Goal: Task Accomplishment & Management: Complete application form

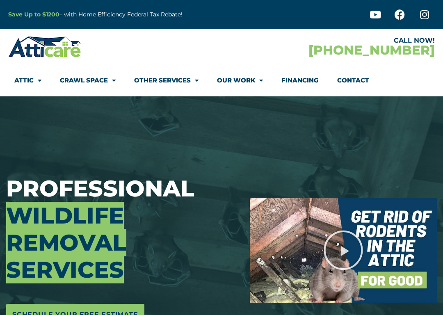
click at [164, 81] on link "Other Services" at bounding box center [166, 80] width 64 height 19
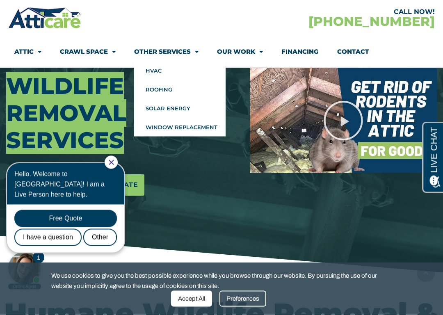
scroll to position [130, 0]
click at [183, 281] on div "Accept All" at bounding box center [191, 299] width 41 height 16
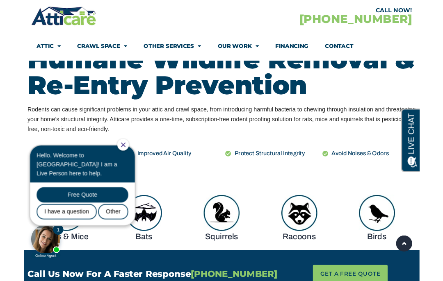
scroll to position [407, 0]
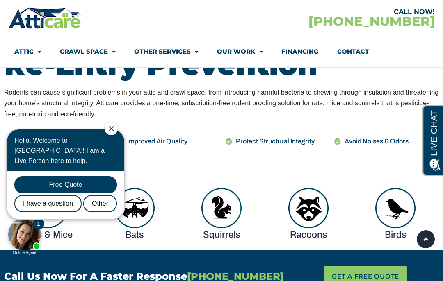
click at [114, 129] on icon "Close Chat" at bounding box center [111, 128] width 5 height 5
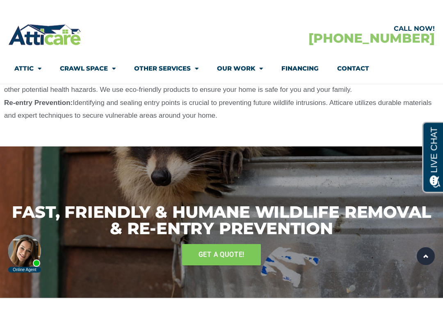
scroll to position [1299, 0]
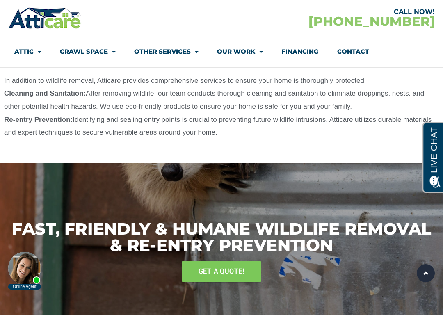
click at [203, 265] on span "GET A QUOTE!" at bounding box center [222, 271] width 46 height 13
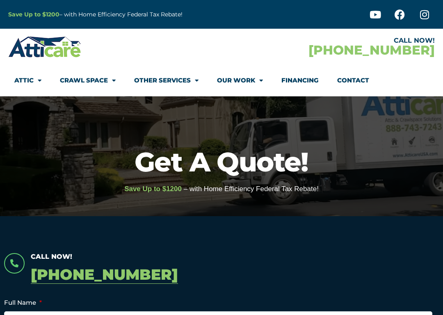
click at [65, 274] on p "[PHONE_NUMBER]" at bounding box center [235, 275] width 408 height 24
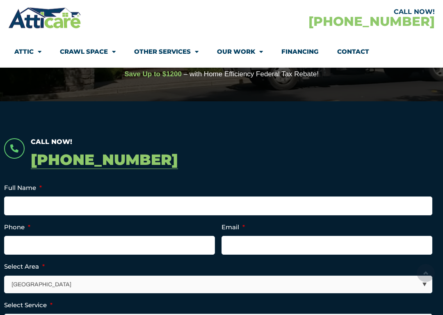
scroll to position [115, 0]
click at [232, 52] on link "Our Work" at bounding box center [240, 51] width 46 height 19
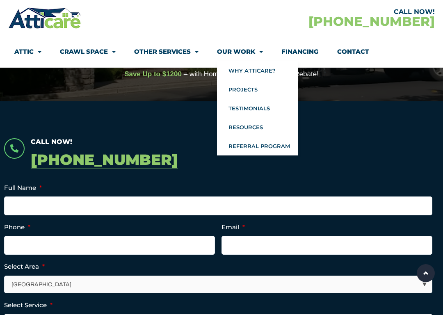
click at [232, 110] on link "Testimonials" at bounding box center [257, 108] width 81 height 19
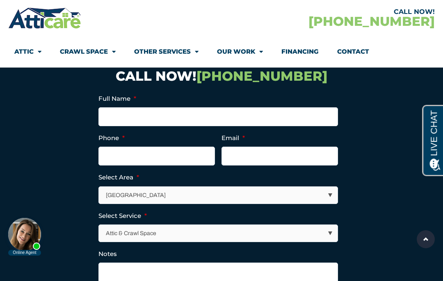
scroll to position [609, 0]
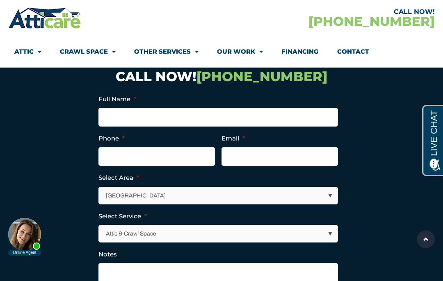
click at [325, 191] on select "[GEOGRAPHIC_DATA] [GEOGRAPHIC_DATA] [US_STATE] / [US_STATE] Area Other Areas" at bounding box center [218, 195] width 239 height 17
select select "[GEOGRAPHIC_DATA]"
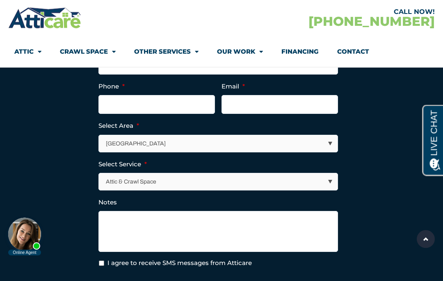
scroll to position [628, 0]
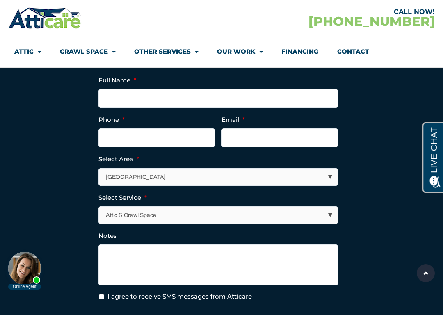
click at [324, 211] on select "Attic & Crawl Space Insulation Roofing Solar Energy Other Services" at bounding box center [218, 215] width 239 height 17
select select "Other Services"
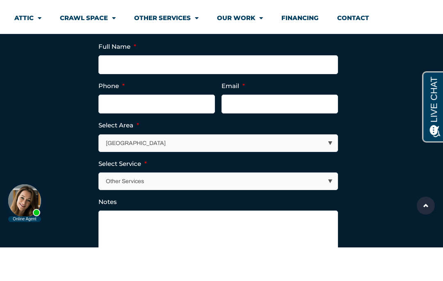
scroll to position [662, 0]
